Goal: Transaction & Acquisition: Purchase product/service

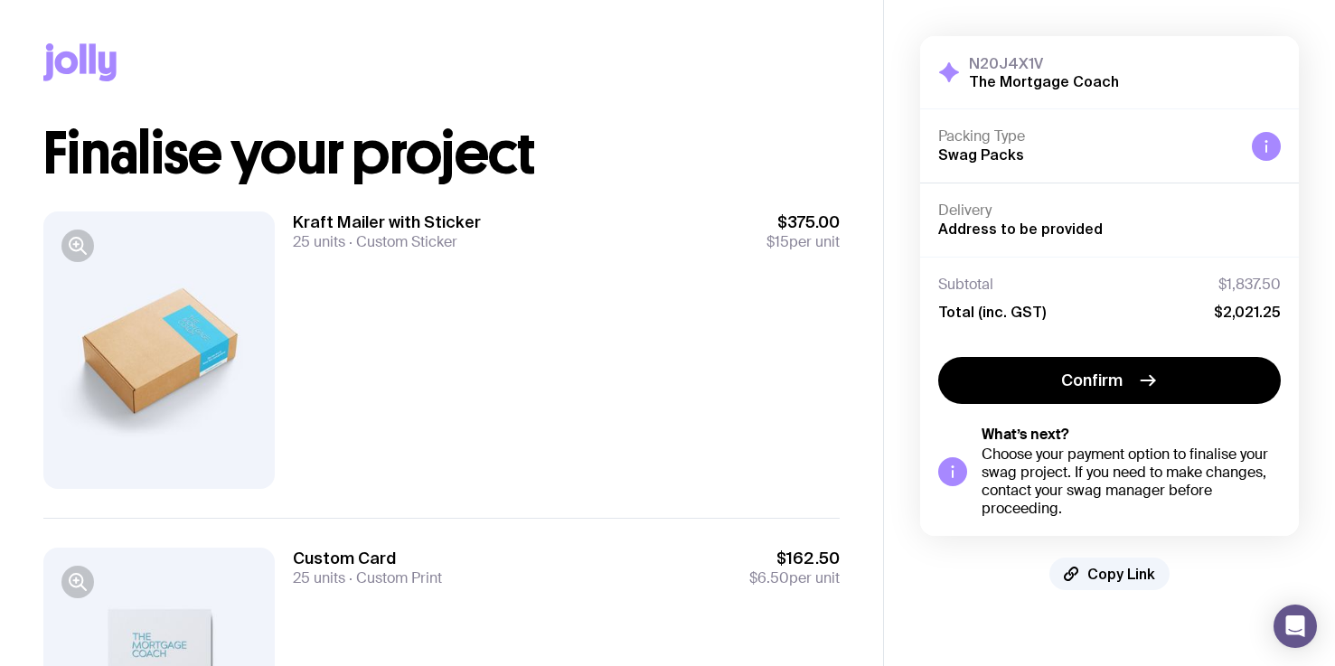
click at [408, 342] on div "Kraft Mailer with Sticker 25 units Custom Sticker $375.00 $15 per unit" at bounding box center [566, 349] width 547 height 277
click at [474, 296] on div "Kraft Mailer with Sticker 25 units Custom Sticker $375.00 $15 per unit" at bounding box center [566, 349] width 547 height 277
click at [465, 319] on div "Kraft Mailer with Sticker 25 units Custom Sticker $375.00 $15 per unit" at bounding box center [566, 349] width 547 height 277
click at [156, 343] on div at bounding box center [158, 349] width 231 height 277
click at [82, 255] on icon "button" at bounding box center [78, 246] width 22 height 22
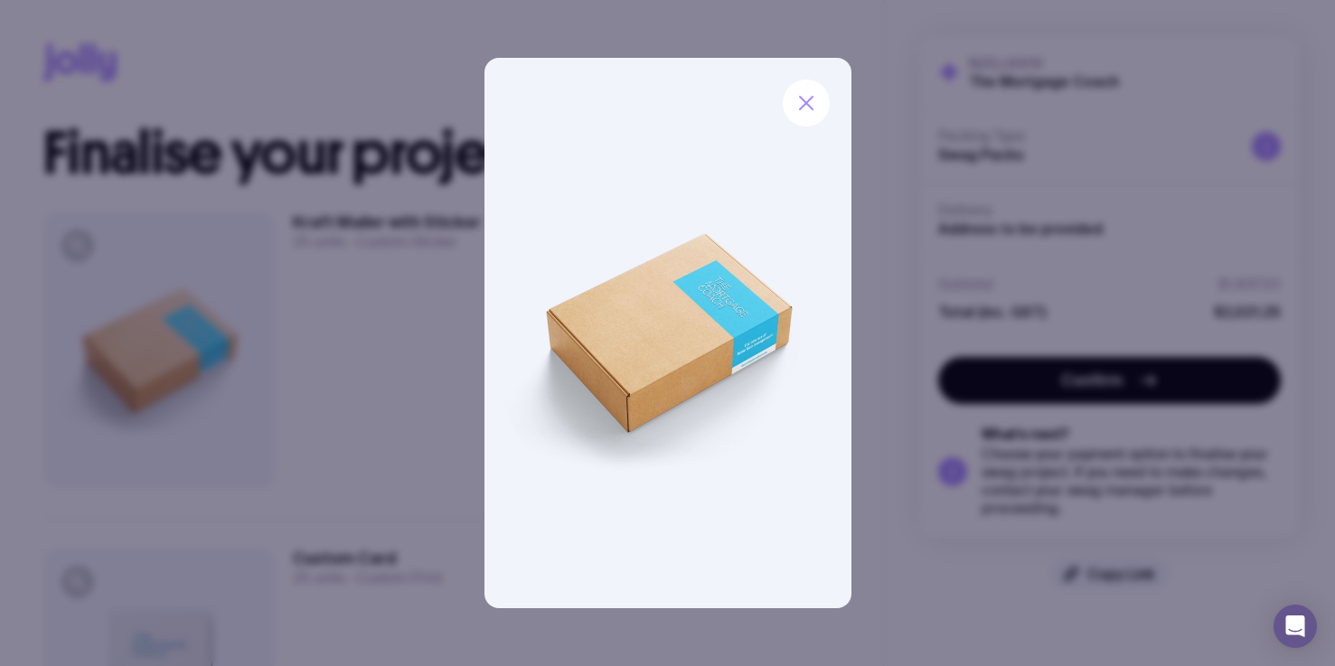
click at [724, 305] on img at bounding box center [667, 333] width 367 height 550
click at [741, 343] on img at bounding box center [667, 333] width 367 height 550
click at [816, 106] on icon "button" at bounding box center [806, 103] width 22 height 22
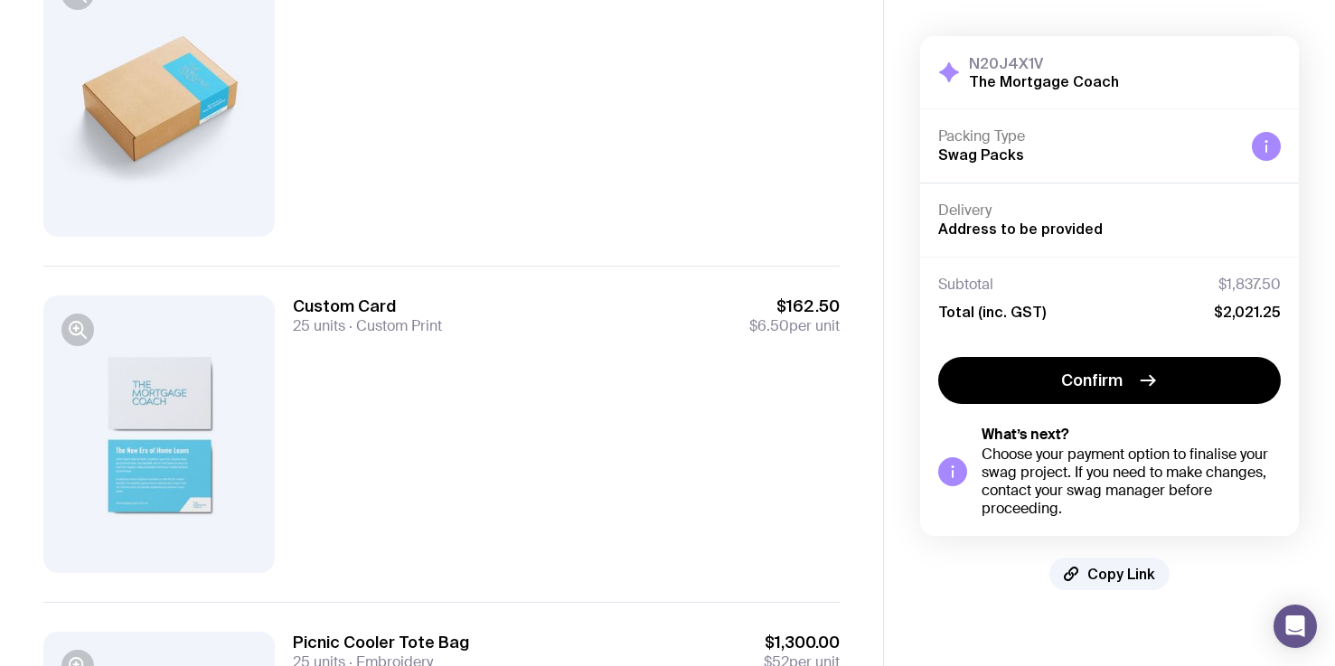
scroll to position [435, 0]
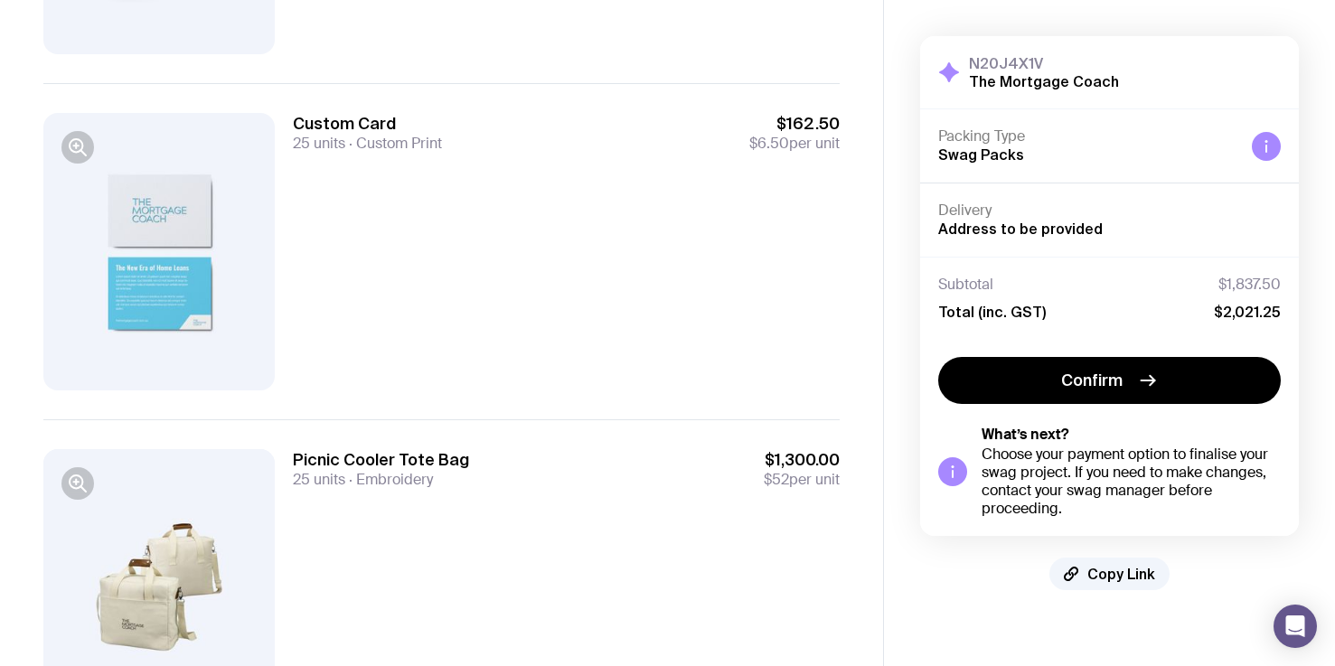
click at [228, 281] on div at bounding box center [158, 251] width 231 height 277
click at [85, 144] on icon "button" at bounding box center [78, 147] width 22 height 22
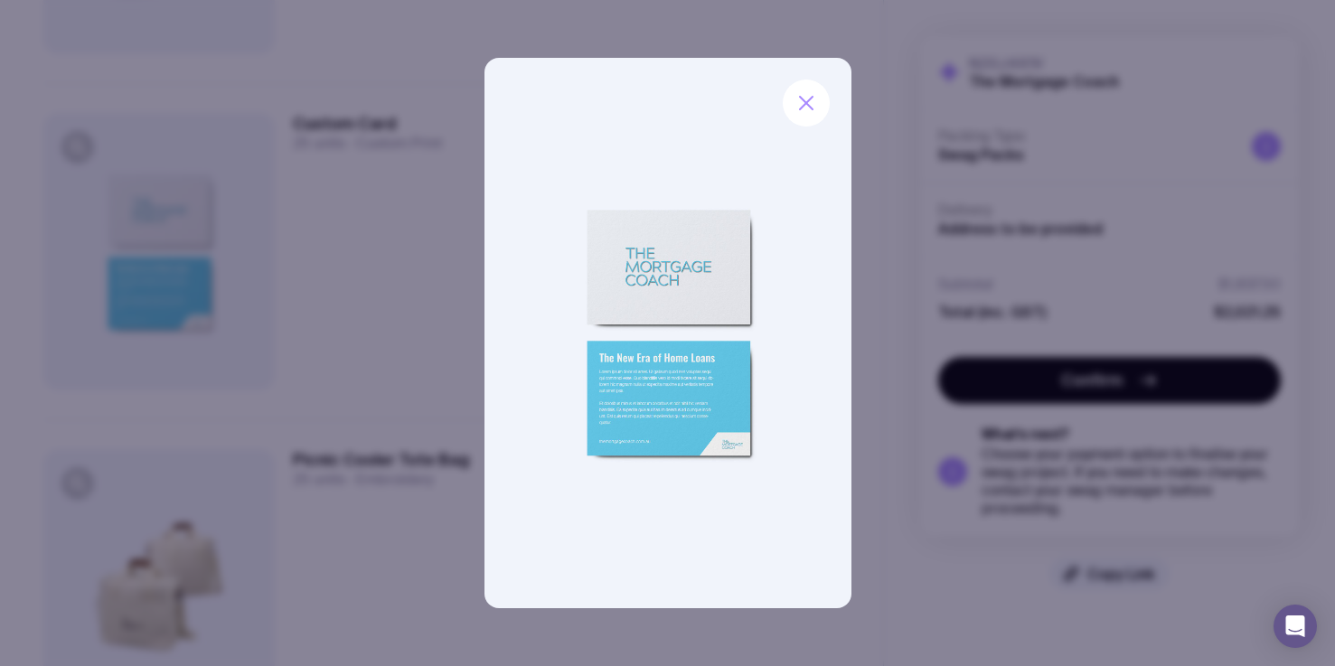
click at [640, 398] on img at bounding box center [667, 333] width 367 height 550
click at [806, 105] on icon "button" at bounding box center [806, 103] width 22 height 22
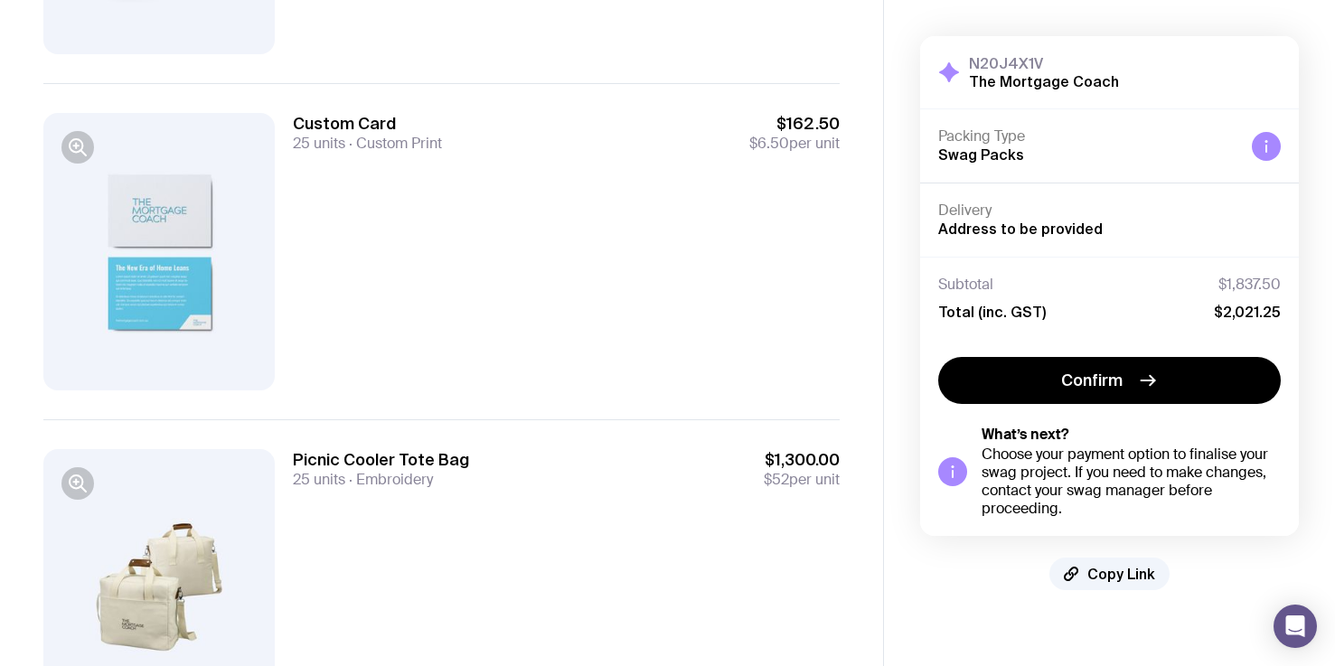
scroll to position [560, 0]
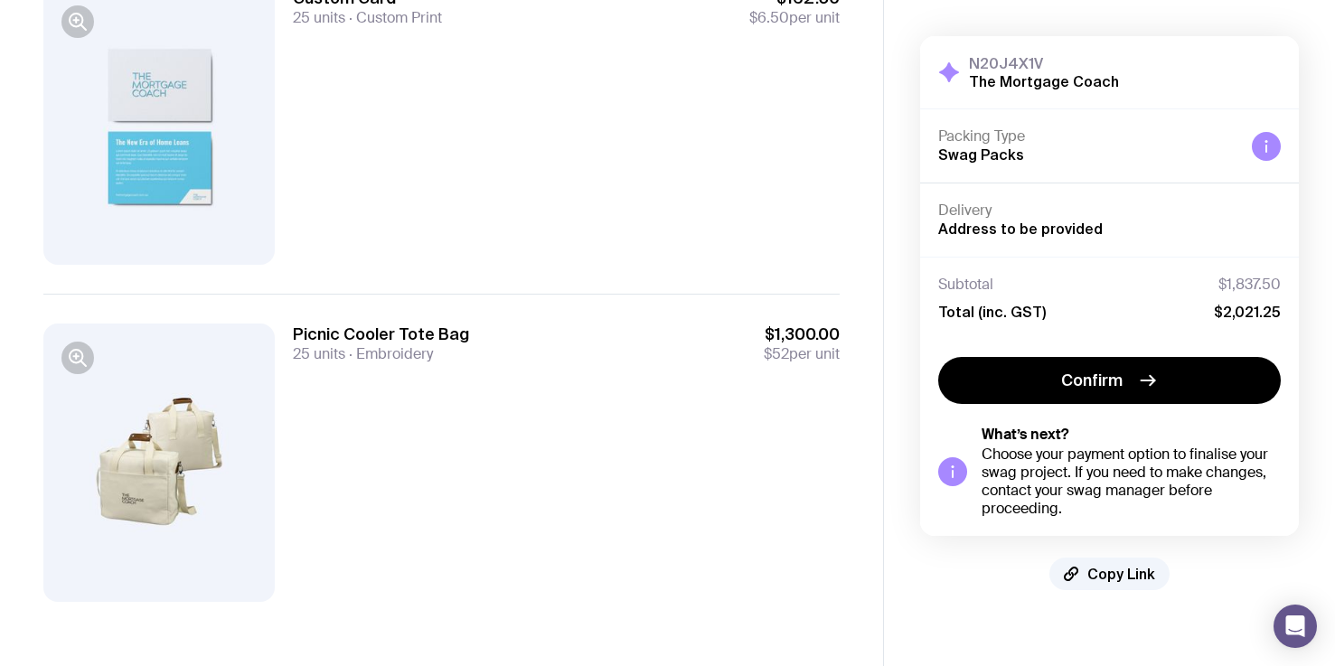
click at [145, 439] on div at bounding box center [158, 462] width 231 height 277
click at [79, 365] on icon "button" at bounding box center [78, 358] width 22 height 22
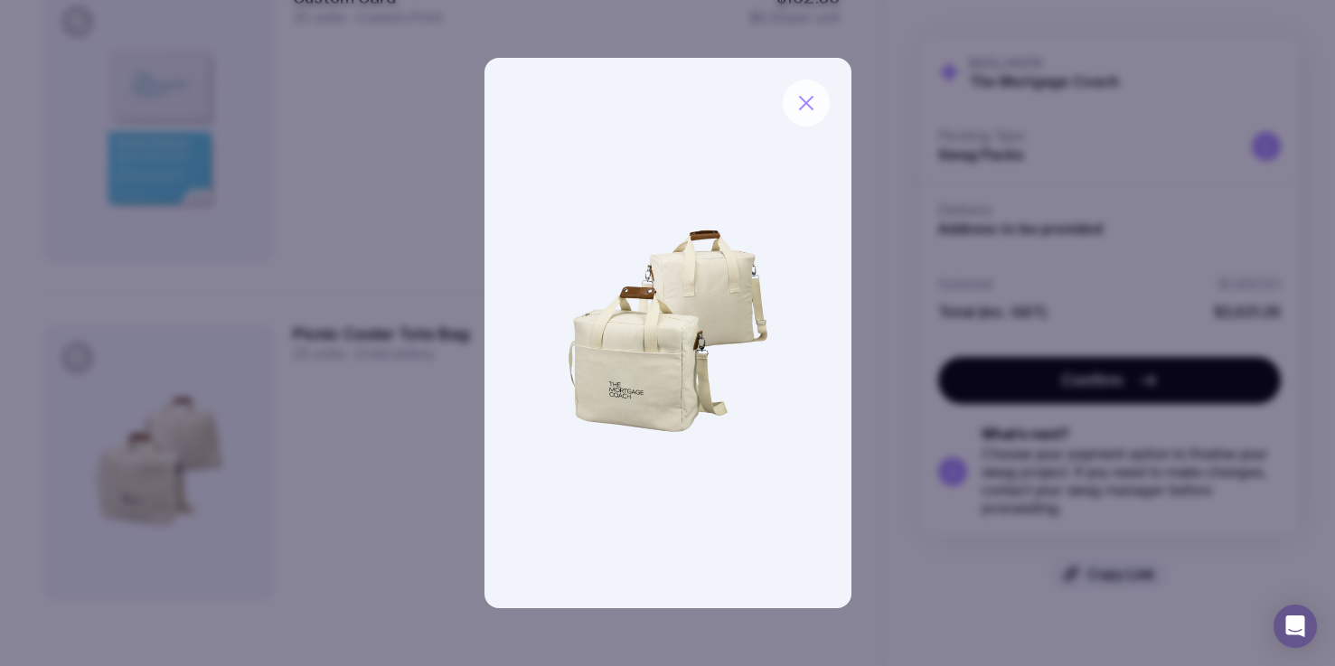
click at [795, 114] on button "button" at bounding box center [806, 103] width 47 height 47
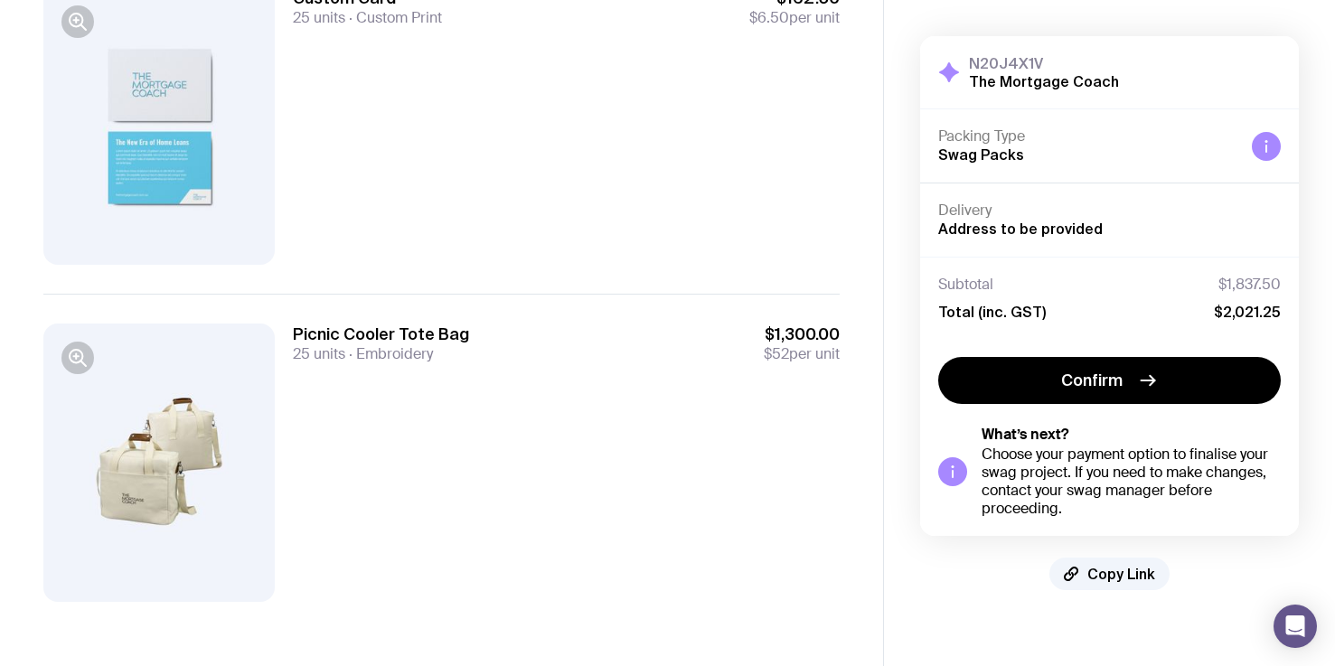
scroll to position [0, 0]
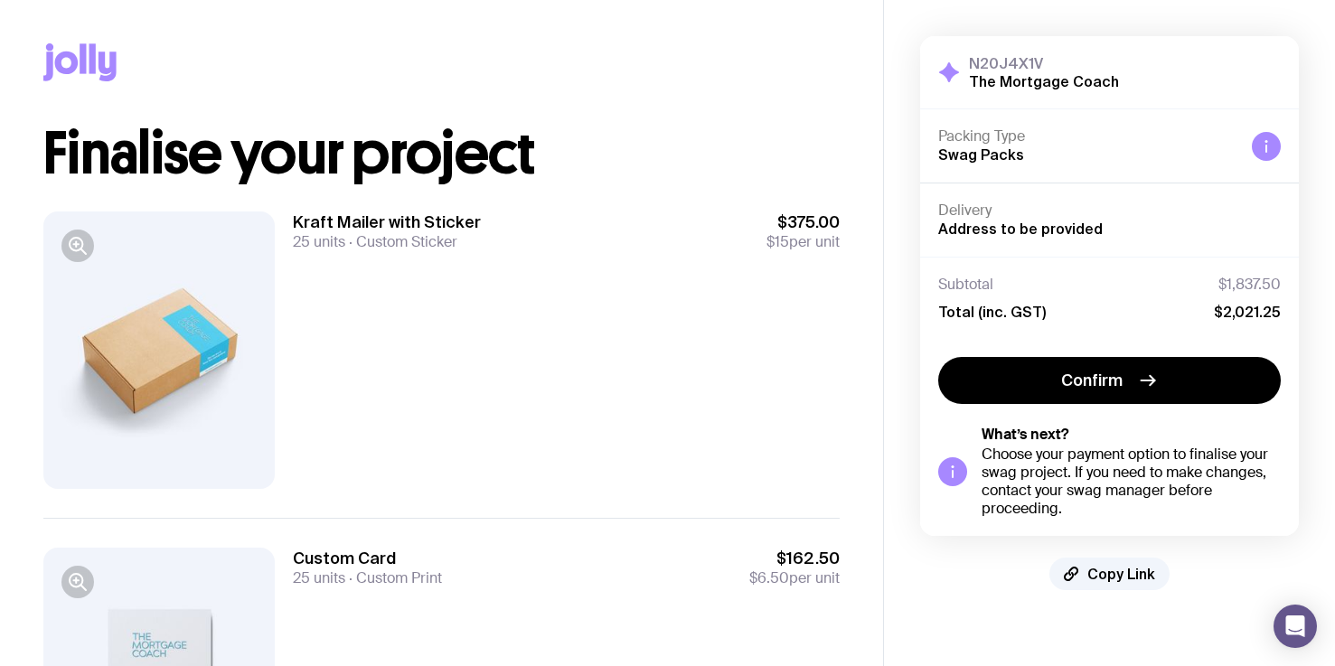
click at [540, 341] on div "Kraft Mailer with Sticker 25 units Custom Sticker $375.00 $15 per unit" at bounding box center [566, 349] width 547 height 277
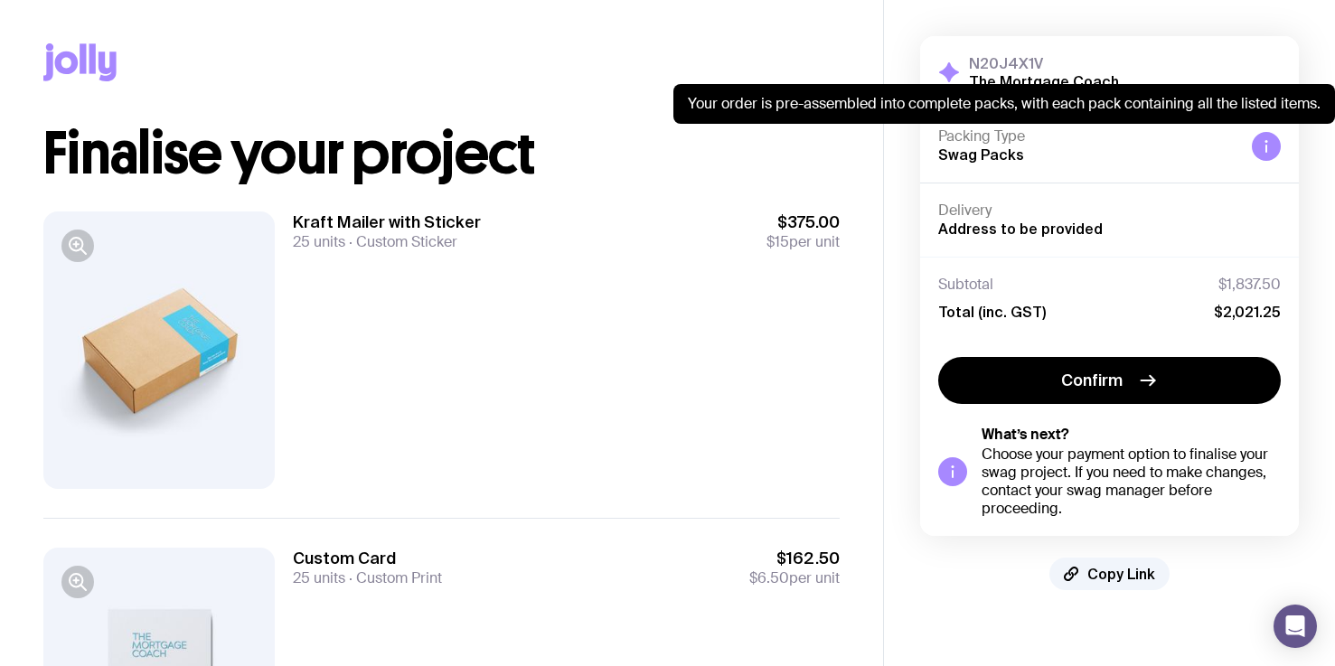
click at [1278, 145] on div at bounding box center [1266, 146] width 29 height 29
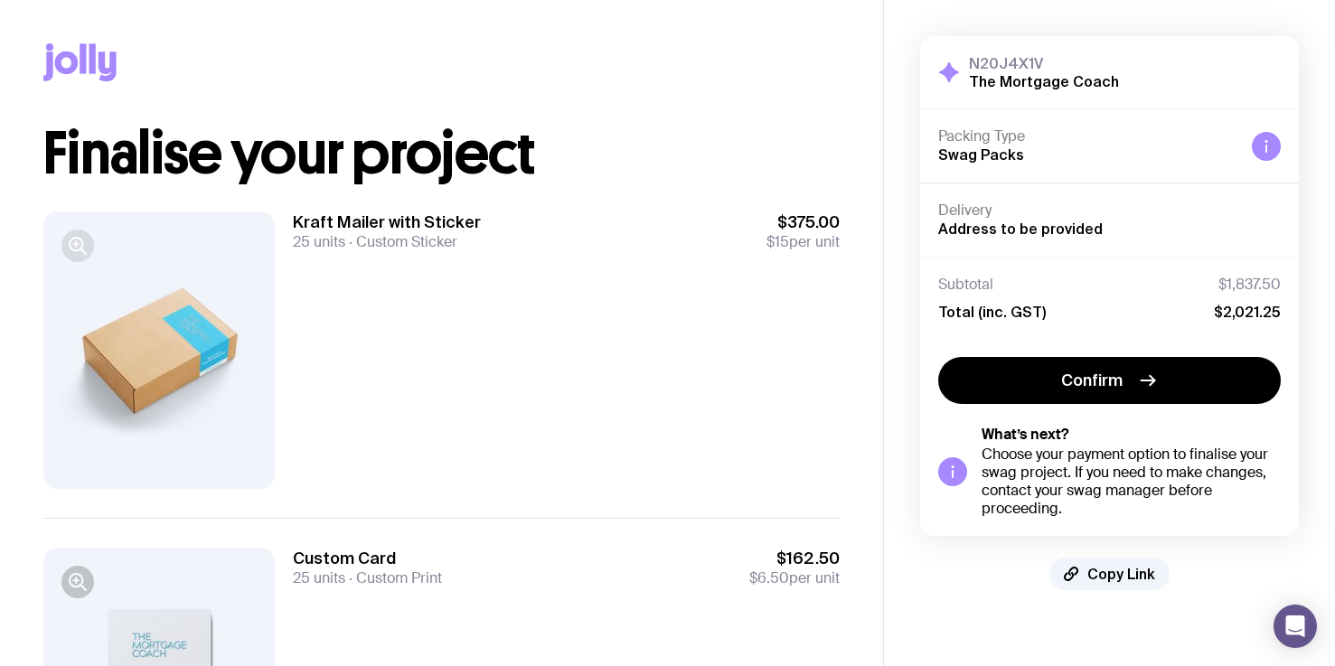
click at [82, 253] on icon "button" at bounding box center [78, 246] width 22 height 22
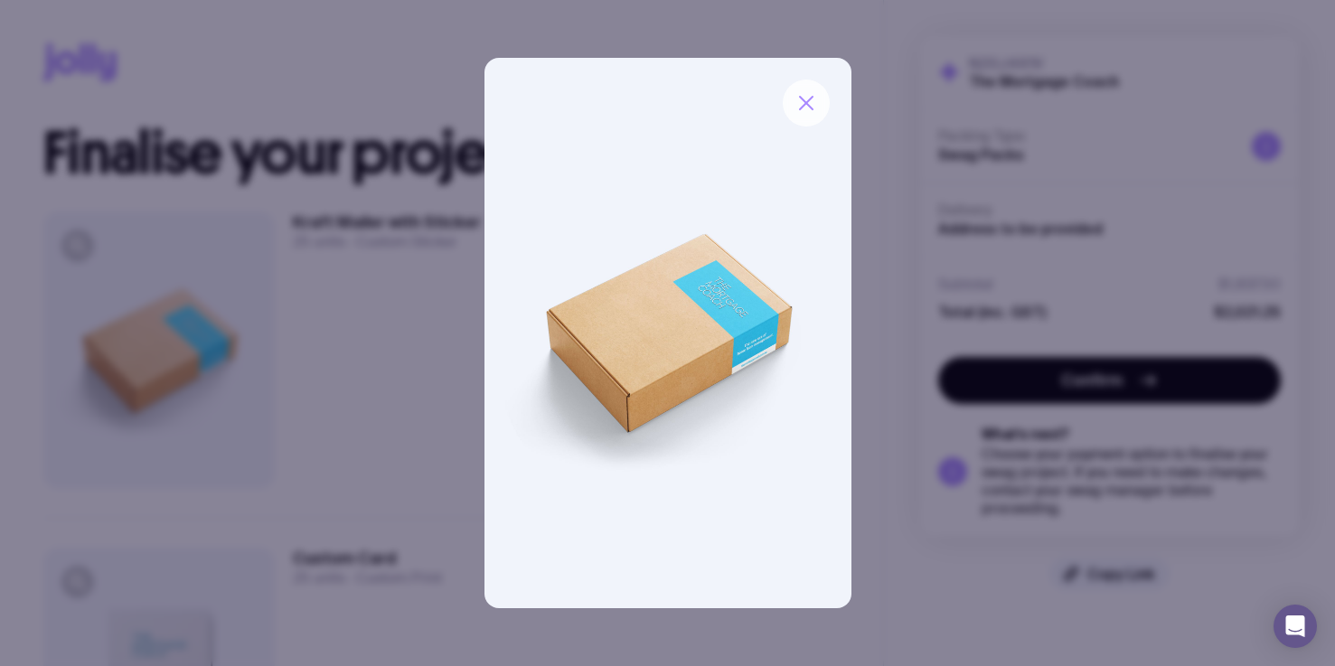
click at [811, 99] on icon "button" at bounding box center [806, 103] width 22 height 22
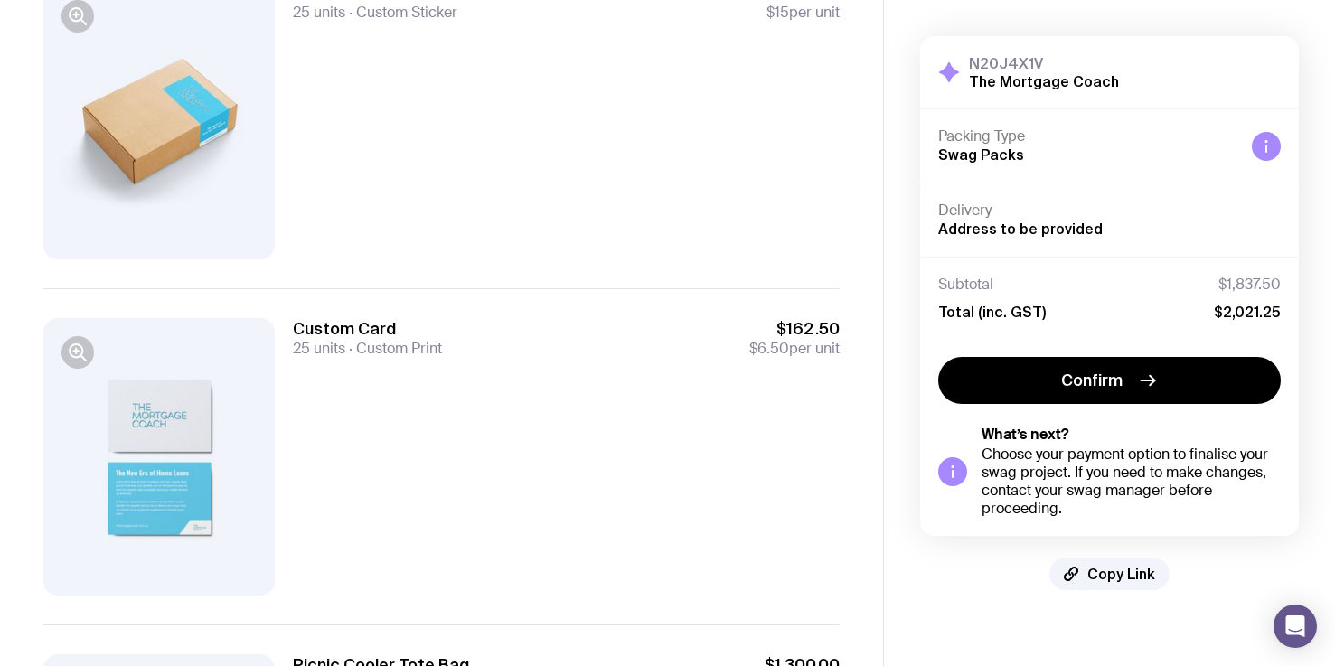
scroll to position [234, 0]
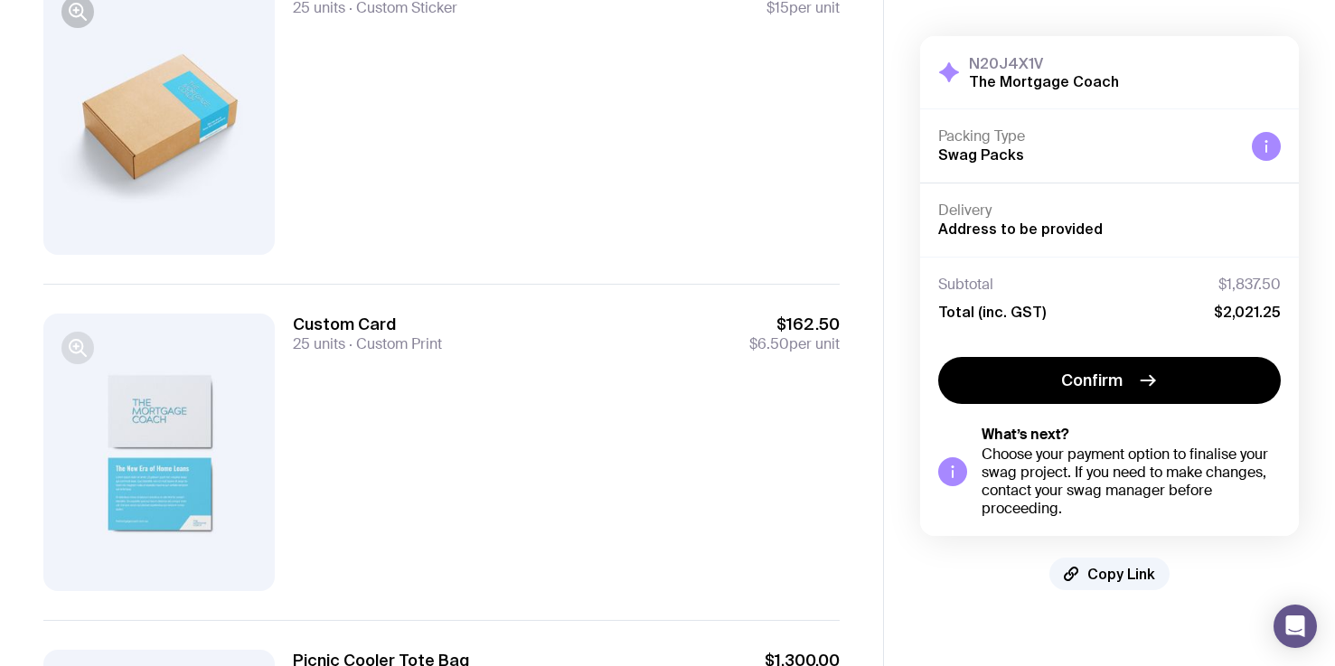
click at [83, 352] on icon "button" at bounding box center [82, 353] width 5 height 5
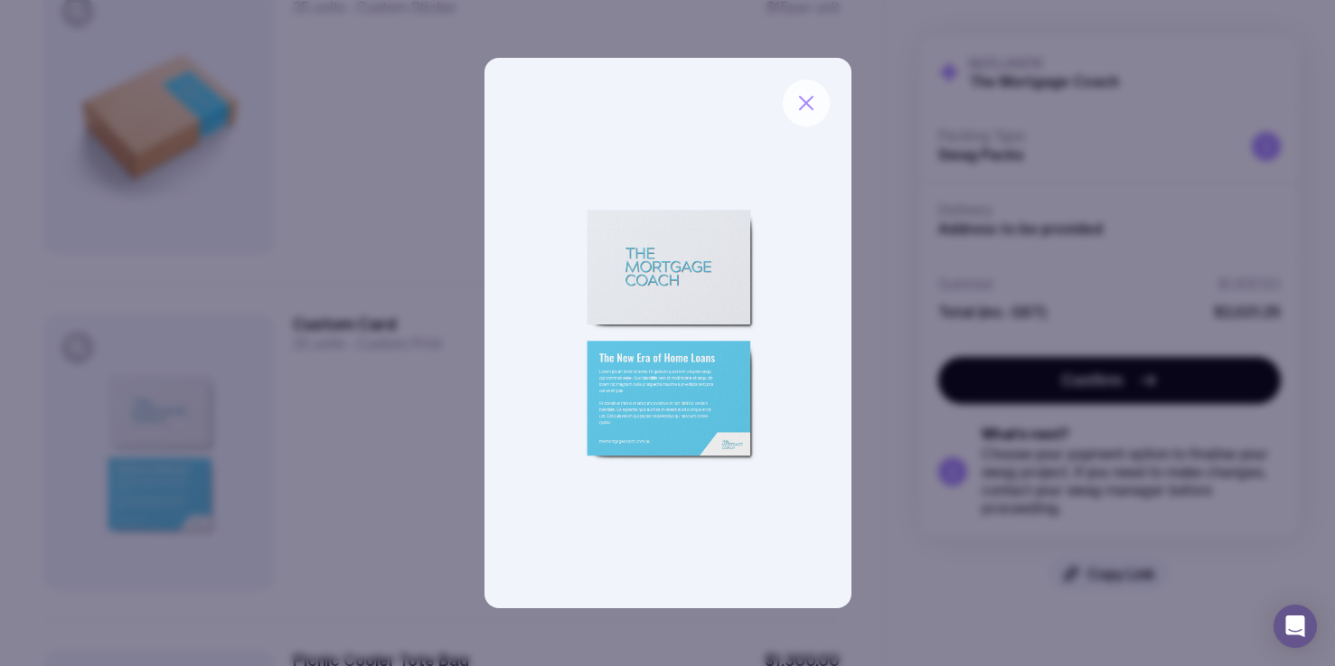
click at [805, 106] on icon "button" at bounding box center [806, 103] width 22 height 22
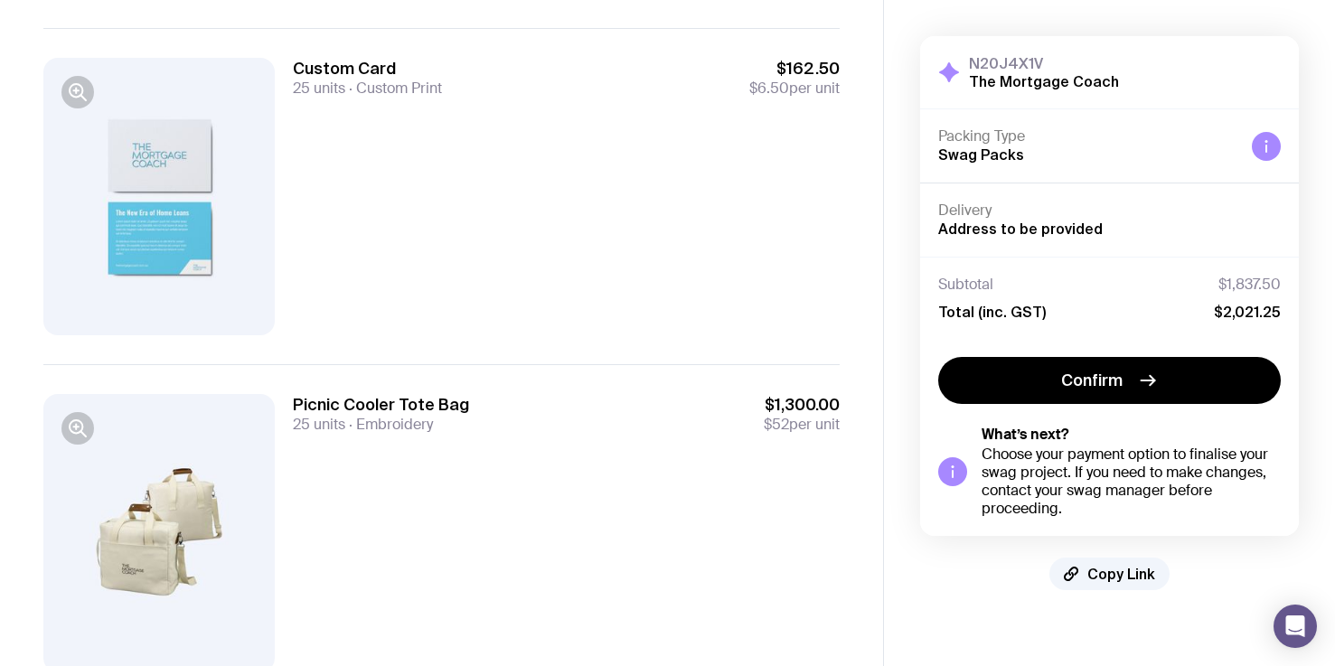
scroll to position [560, 0]
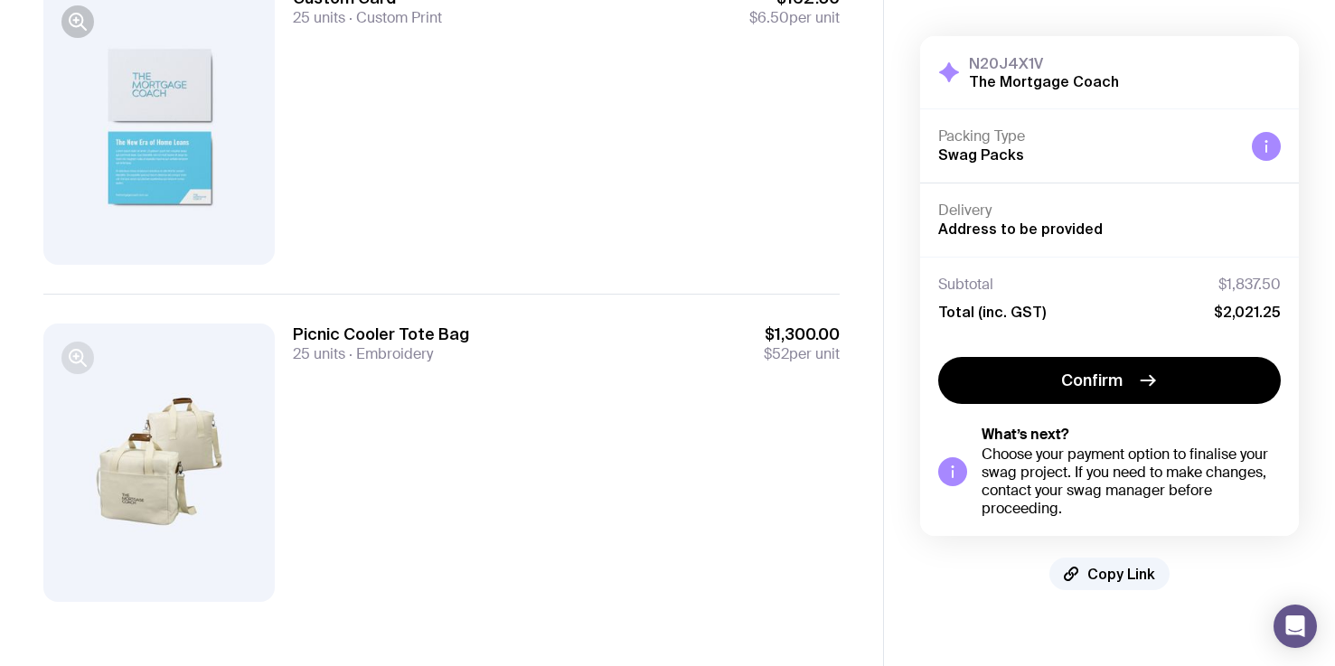
click at [76, 352] on icon "button" at bounding box center [78, 358] width 22 height 22
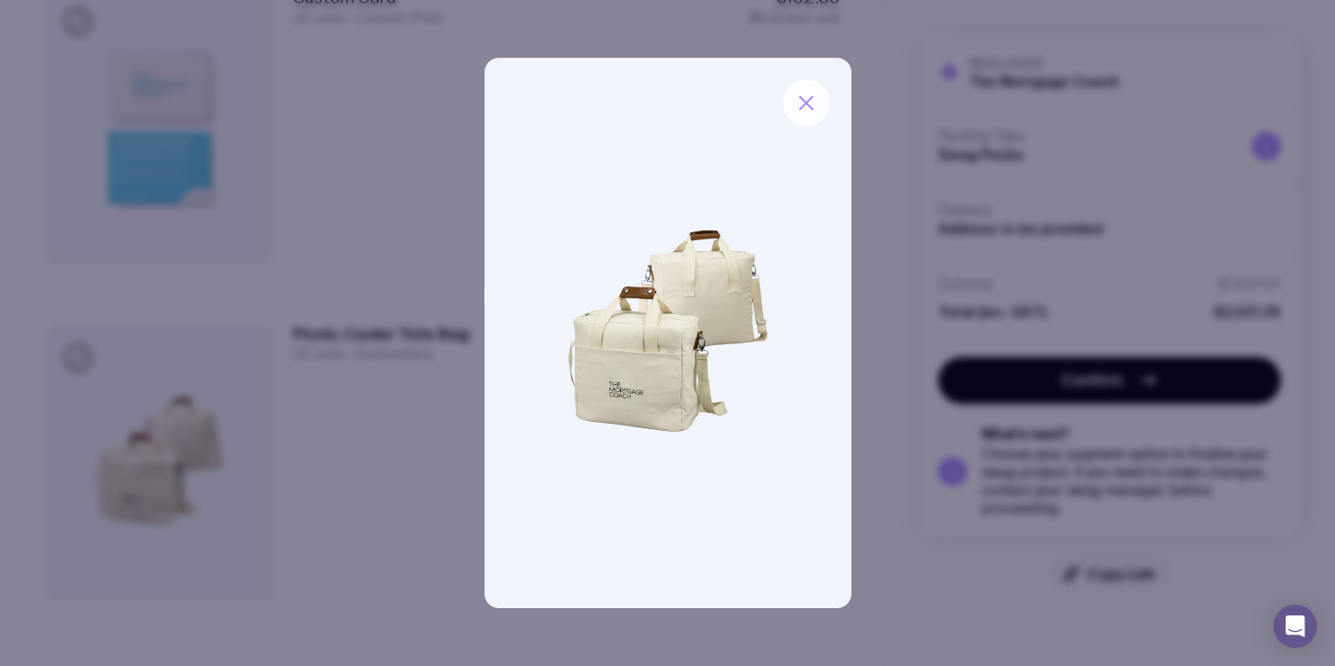
click at [807, 105] on icon "button" at bounding box center [806, 103] width 13 height 13
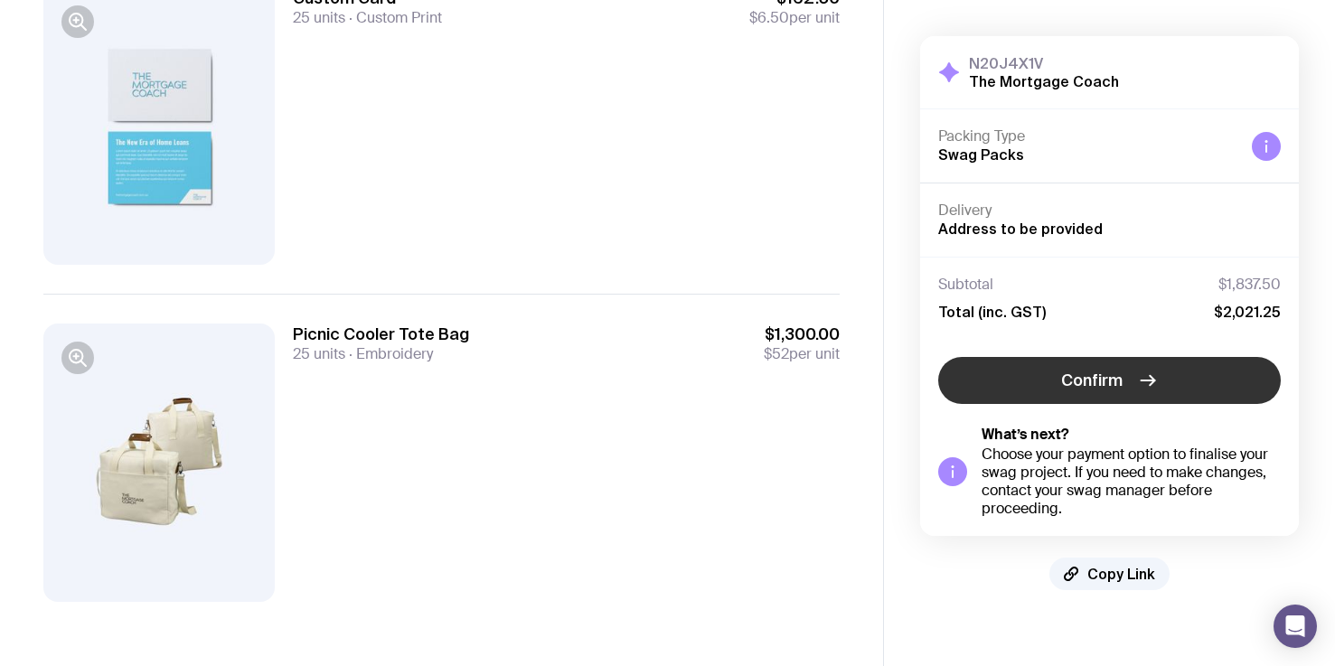
click at [1140, 375] on icon "button" at bounding box center [1148, 381] width 22 height 22
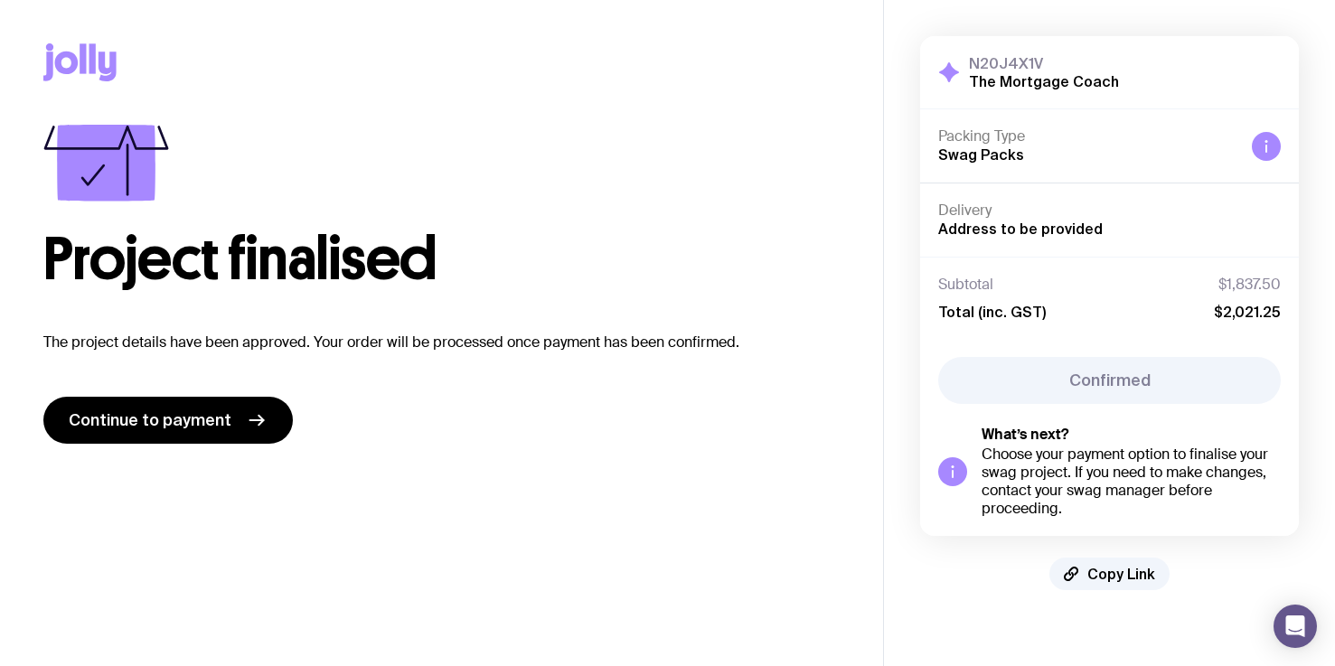
scroll to position [0, 0]
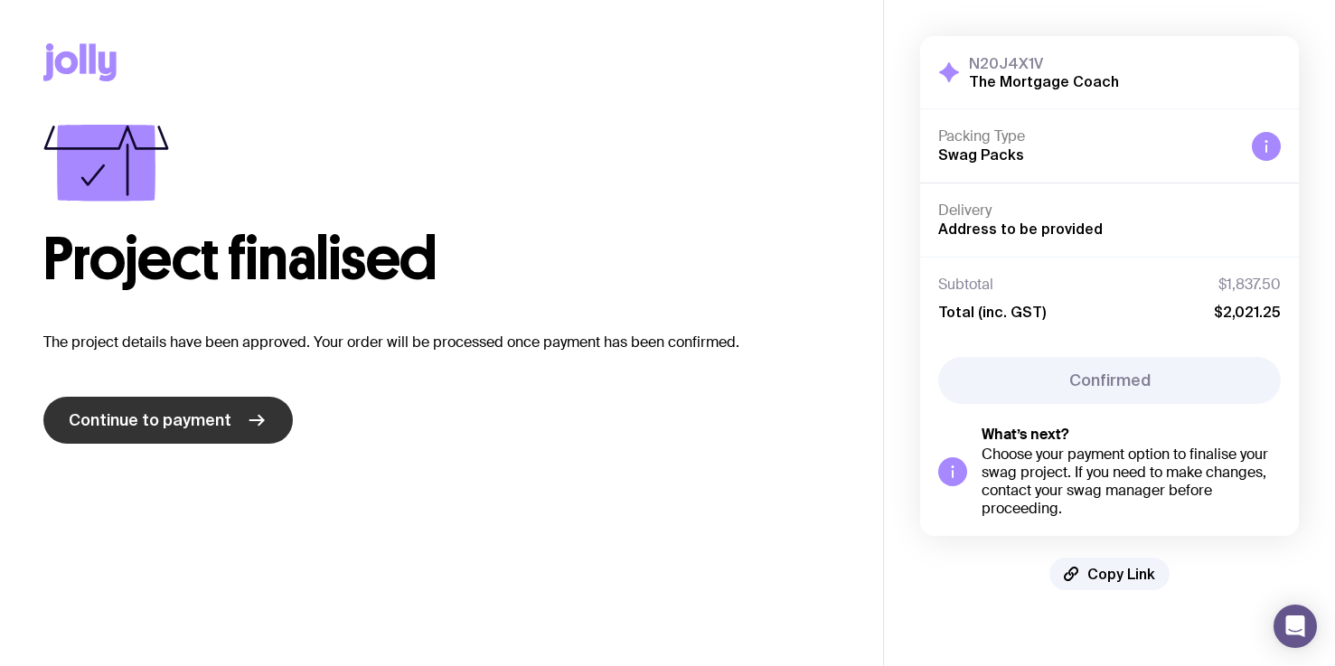
click at [200, 420] on span "Continue to payment" at bounding box center [150, 420] width 163 height 22
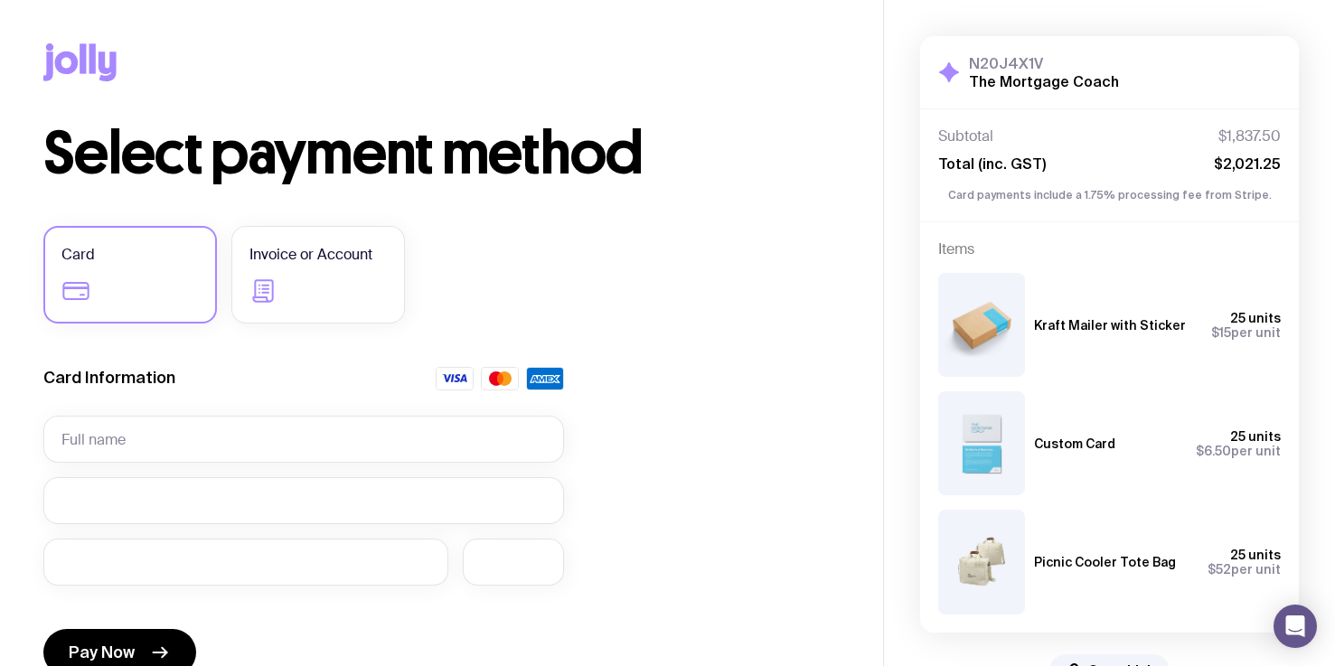
click at [541, 267] on div "Card Invoice or Account" at bounding box center [303, 275] width 521 height 98
click at [311, 269] on label "Invoice or Account" at bounding box center [318, 275] width 174 height 98
click at [0, 0] on input "Invoice or Account" at bounding box center [0, 0] width 0 height 0
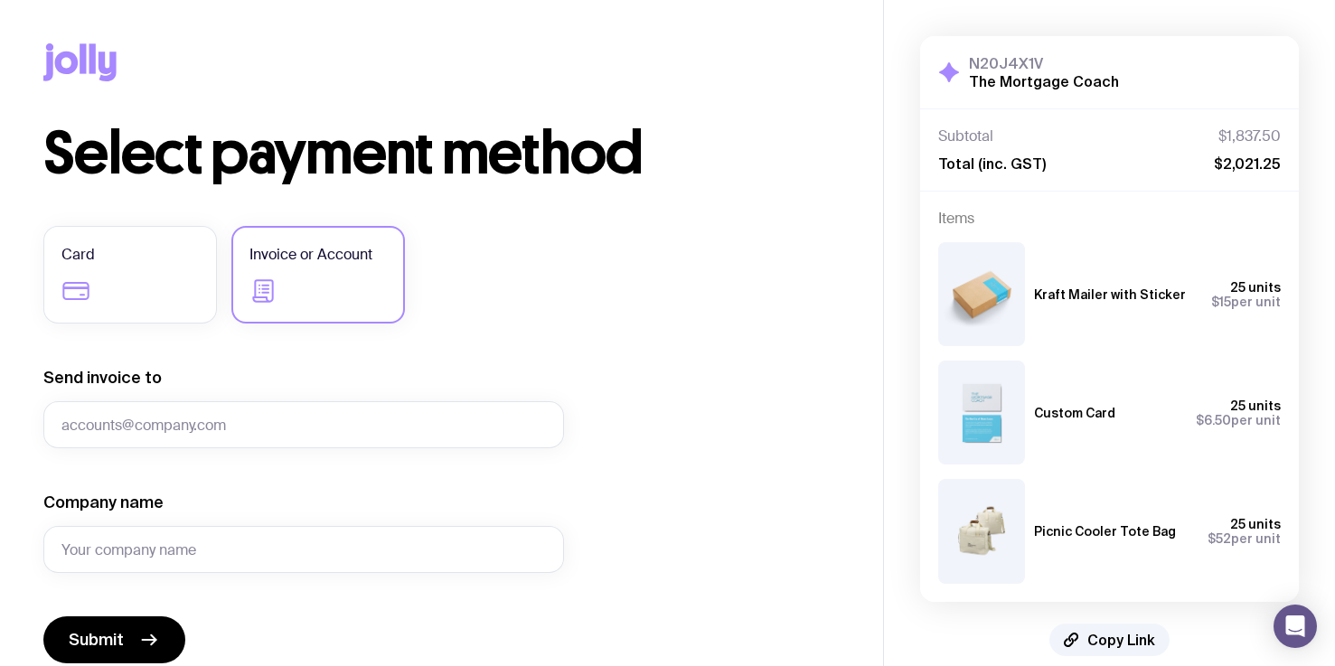
scroll to position [230, 0]
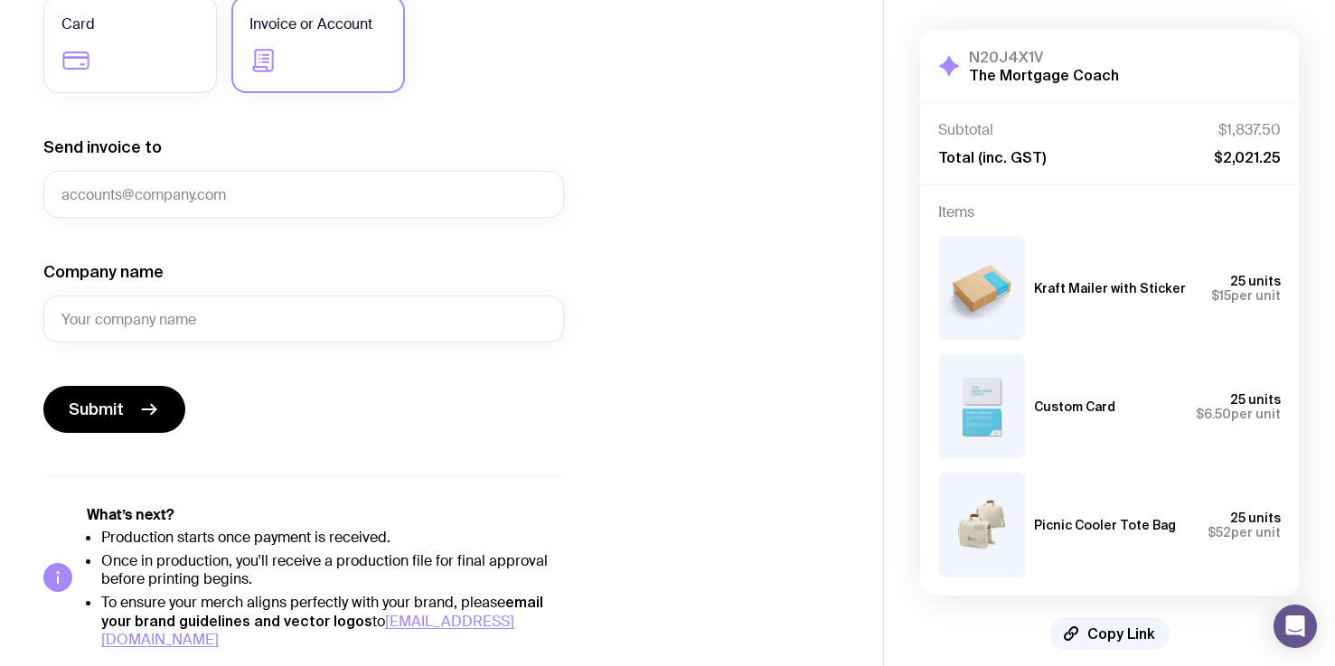
click at [771, 291] on div "Select payment method Card Invoice or Account Send invoice to Company name Subm…" at bounding box center [441, 271] width 796 height 755
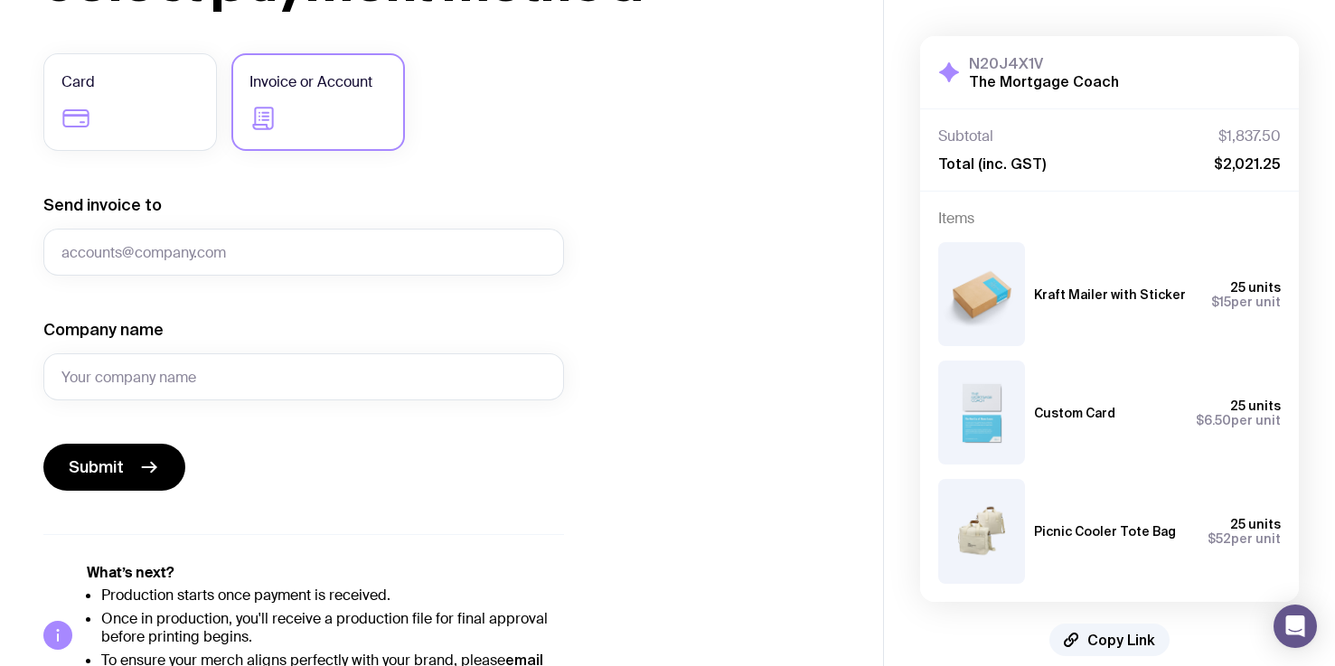
scroll to position [0, 0]
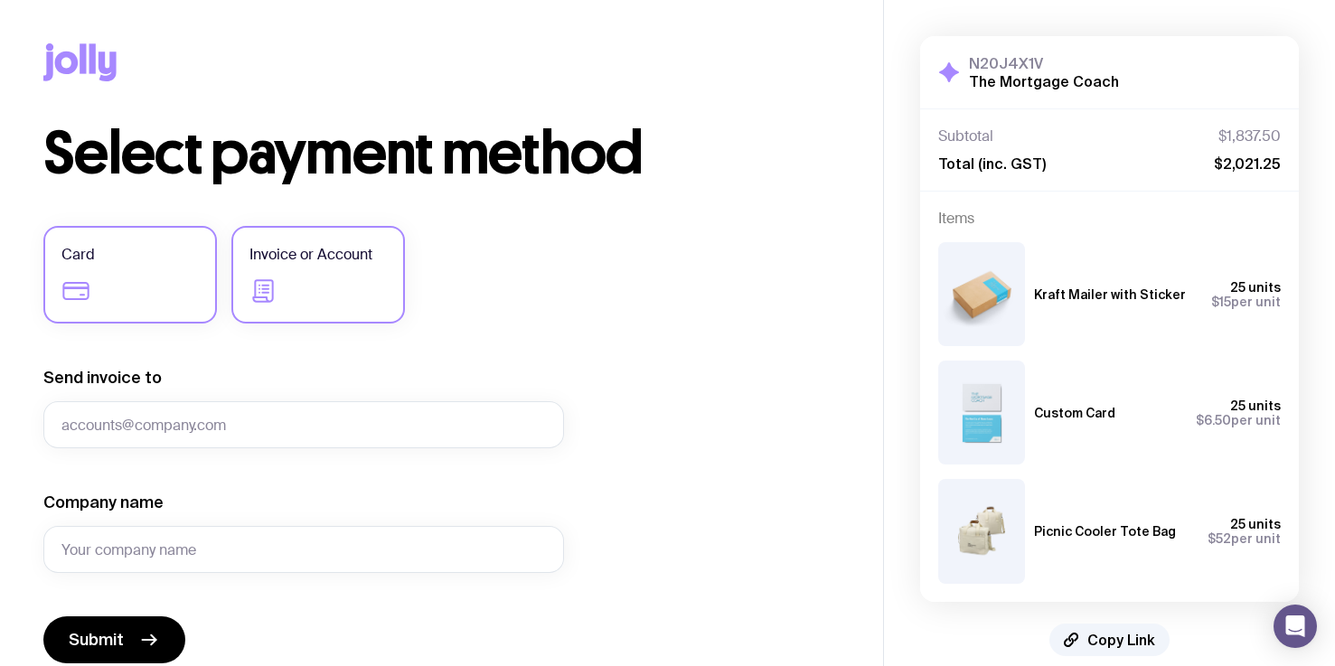
click at [116, 287] on label "Card" at bounding box center [130, 275] width 174 height 98
click at [0, 0] on input "Card" at bounding box center [0, 0] width 0 height 0
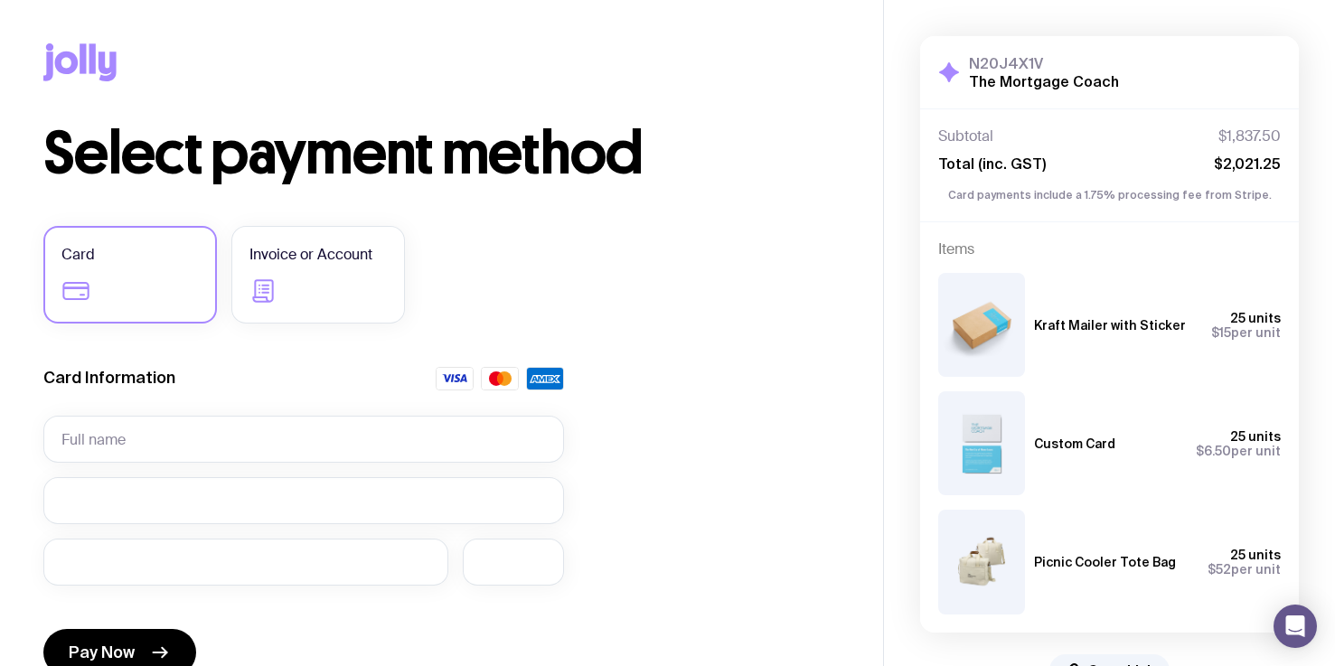
click at [565, 271] on div "Select payment method Card Invoice or Account Card Information Pay Now What’s n…" at bounding box center [441, 501] width 796 height 753
click at [367, 292] on label "Invoice or Account" at bounding box center [318, 275] width 174 height 98
click at [0, 0] on input "Invoice or Account" at bounding box center [0, 0] width 0 height 0
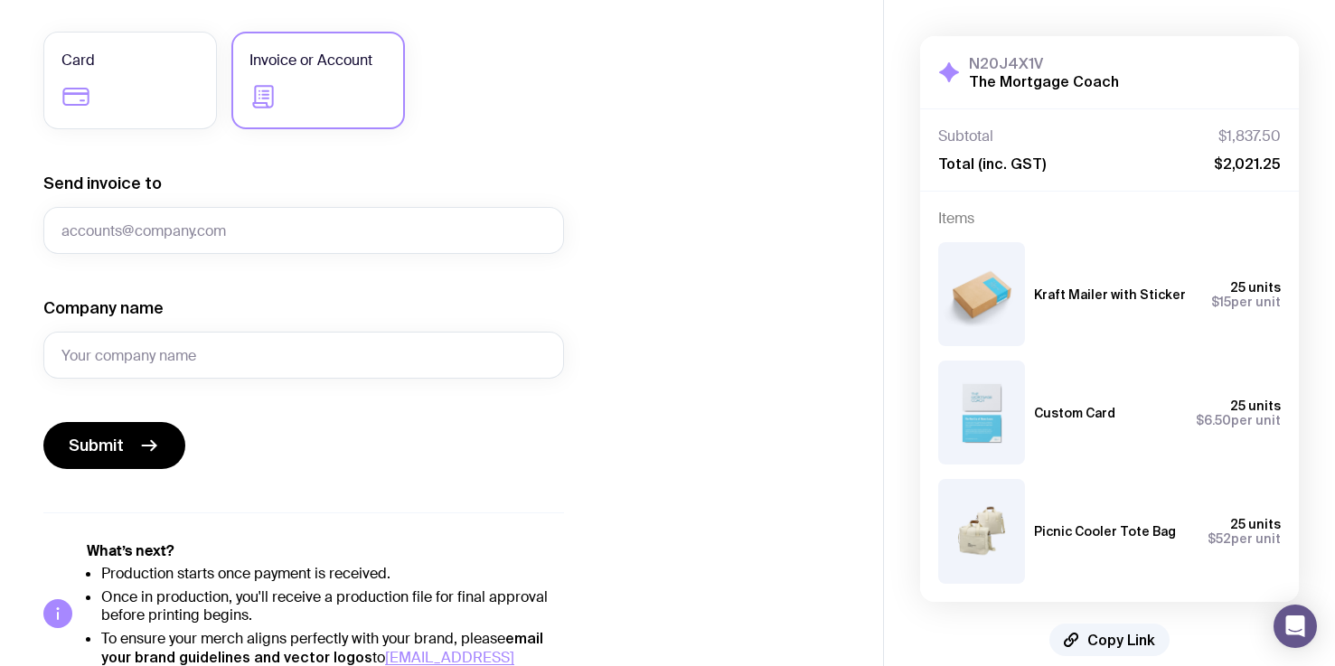
scroll to position [230, 0]
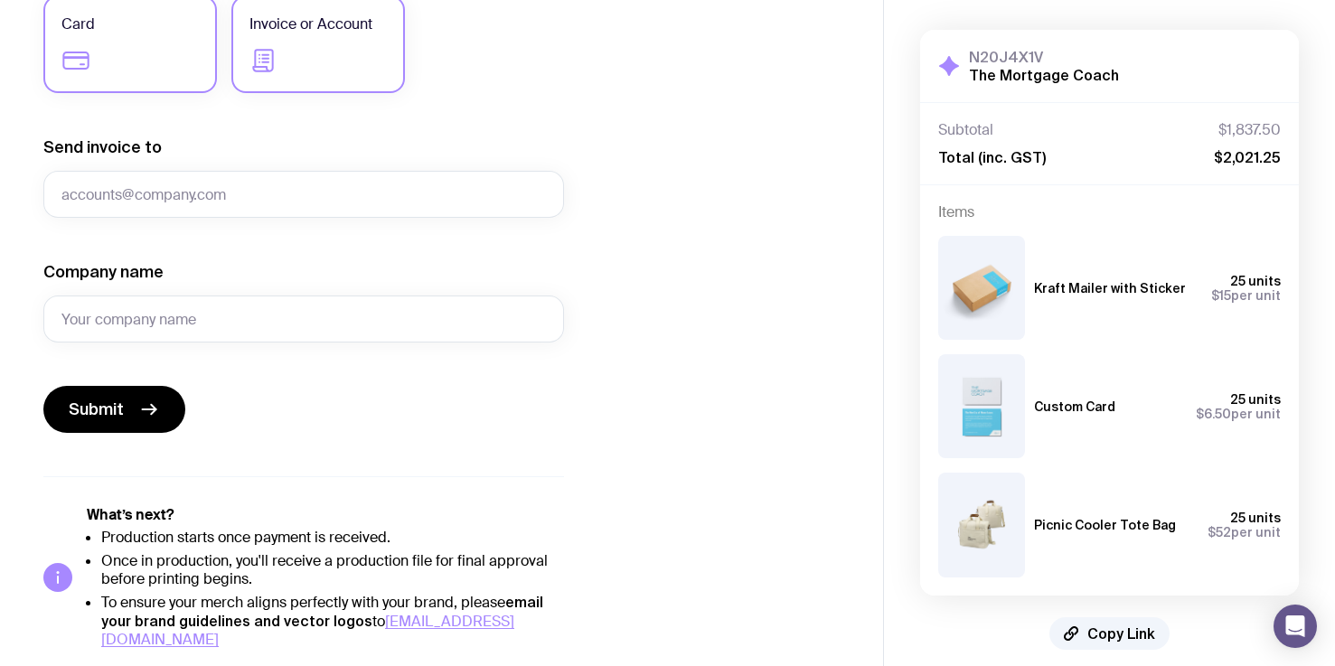
click at [93, 20] on span "Card" at bounding box center [77, 25] width 33 height 22
click at [0, 0] on input "Card" at bounding box center [0, 0] width 0 height 0
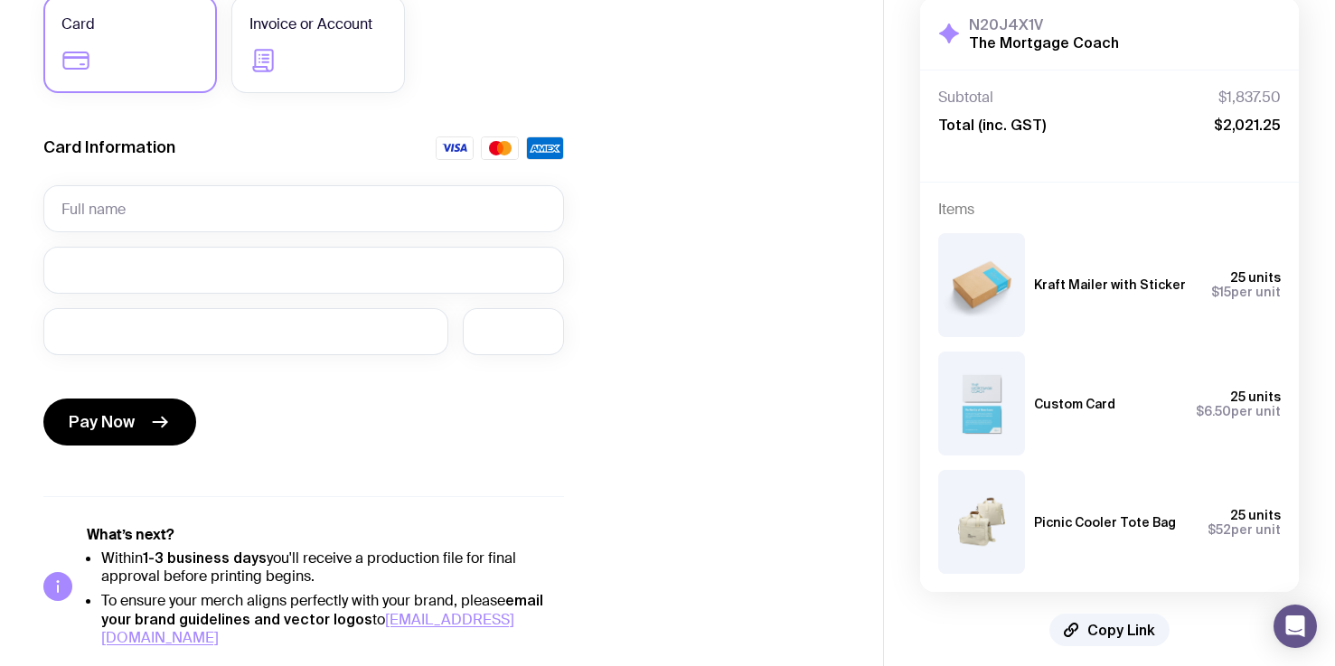
scroll to position [208, 0]
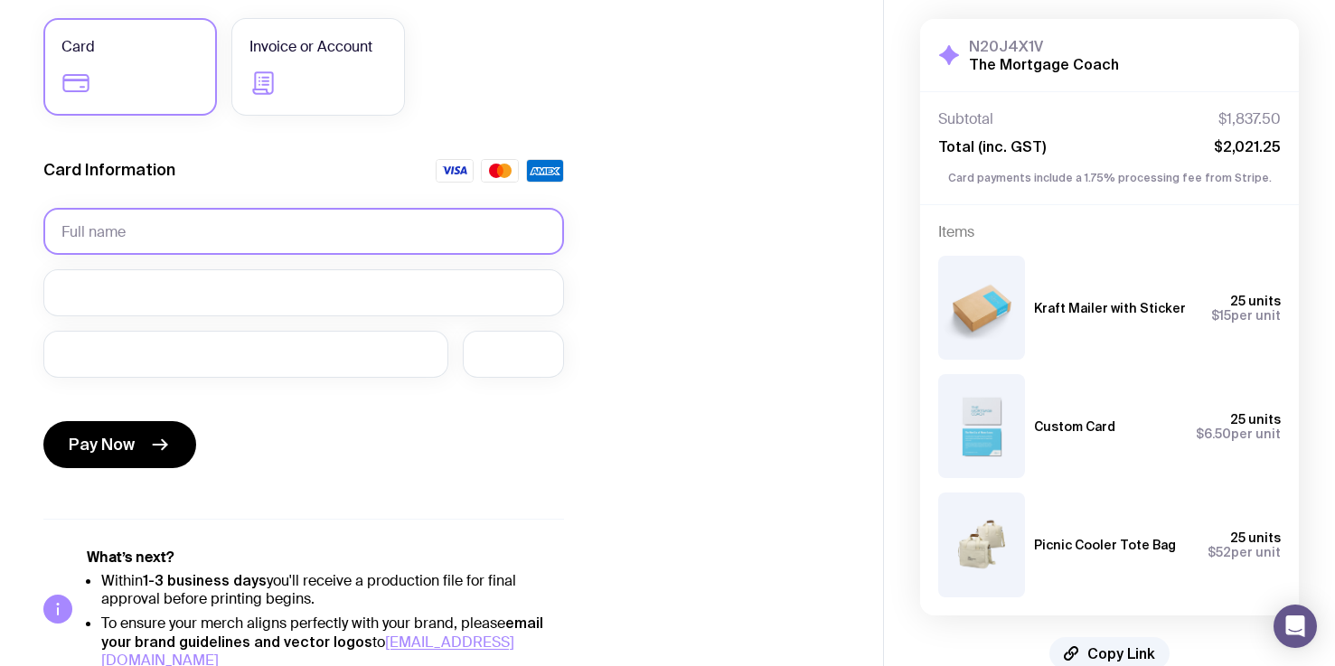
click at [101, 218] on input "text" at bounding box center [303, 231] width 521 height 47
type input "[PERSON_NAME]"
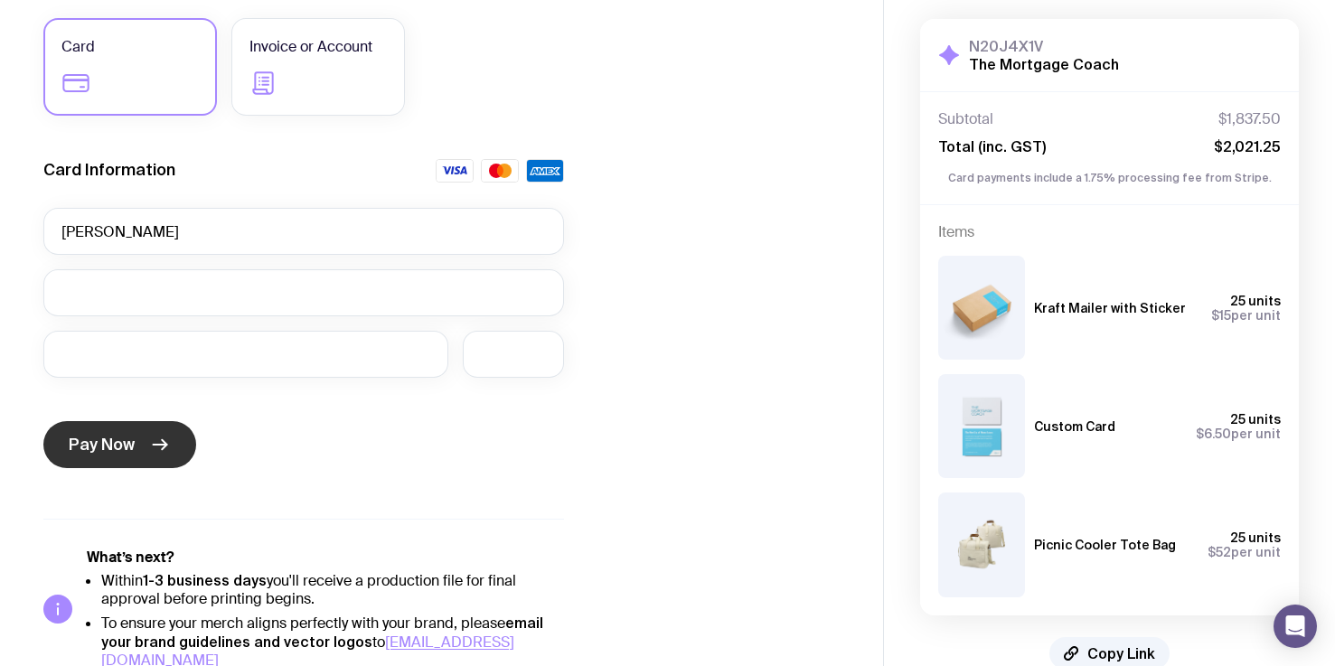
click at [179, 445] on button "Pay Now" at bounding box center [119, 444] width 153 height 47
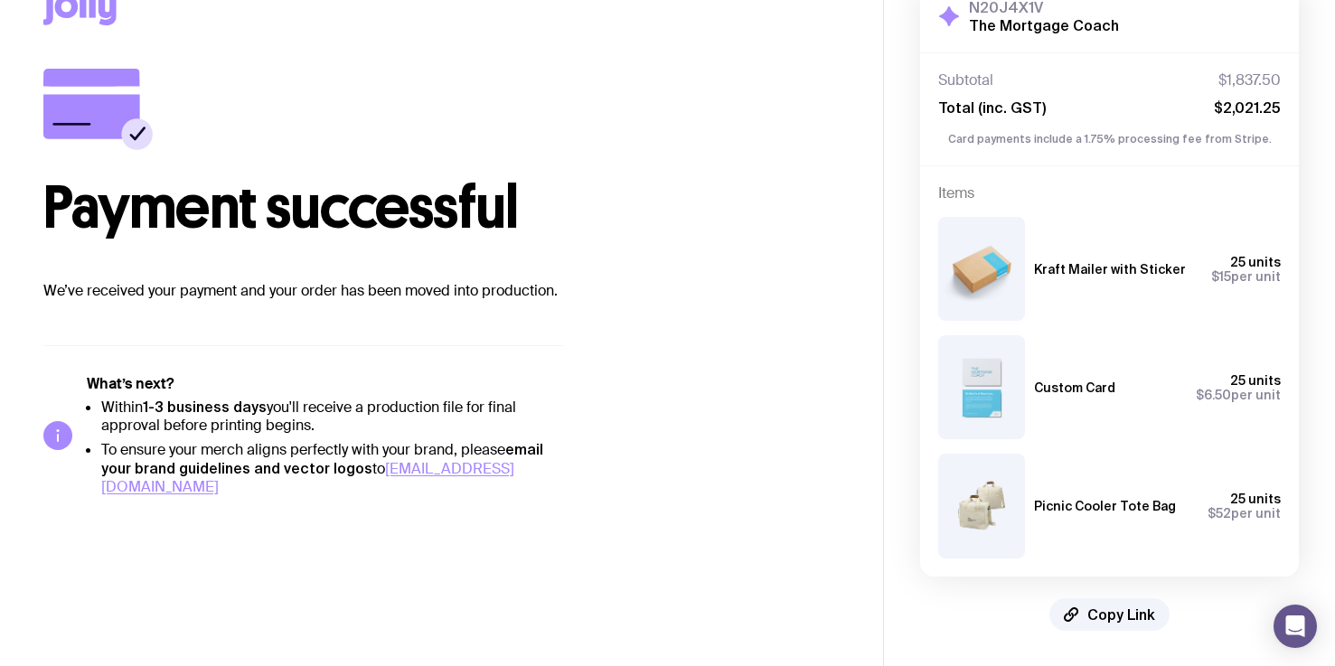
click at [729, 405] on div "Payment successful We’ve received your payment and your order has been moved in…" at bounding box center [441, 282] width 796 height 427
click at [722, 445] on div "Payment successful We’ve received your payment and your order has been moved in…" at bounding box center [441, 282] width 796 height 427
